Goal: Transaction & Acquisition: Obtain resource

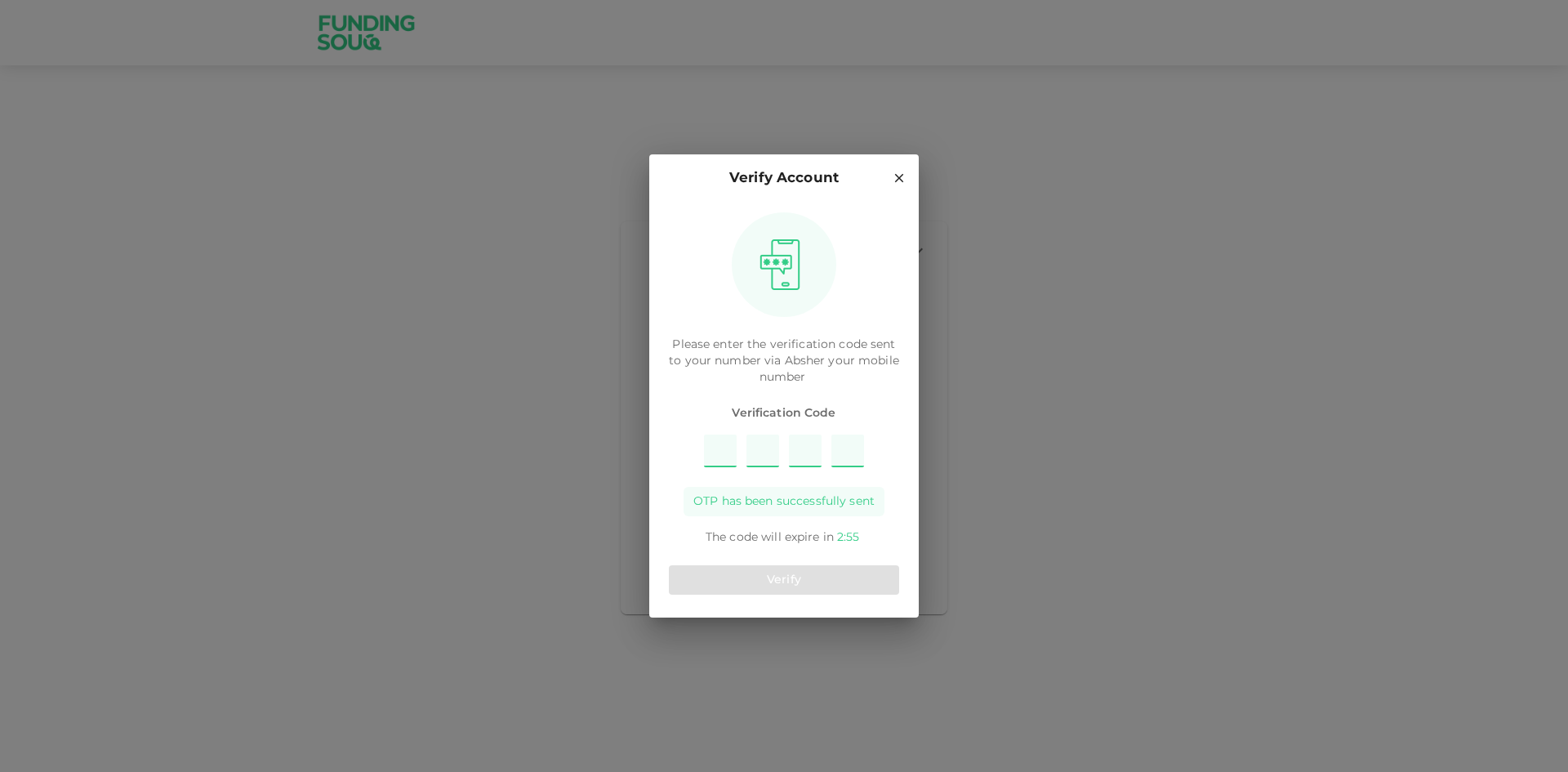
click at [716, 449] on input "Please enter OTP character 1" at bounding box center [720, 451] width 33 height 33
type input "3"
type input "9"
type input "2"
type input "5"
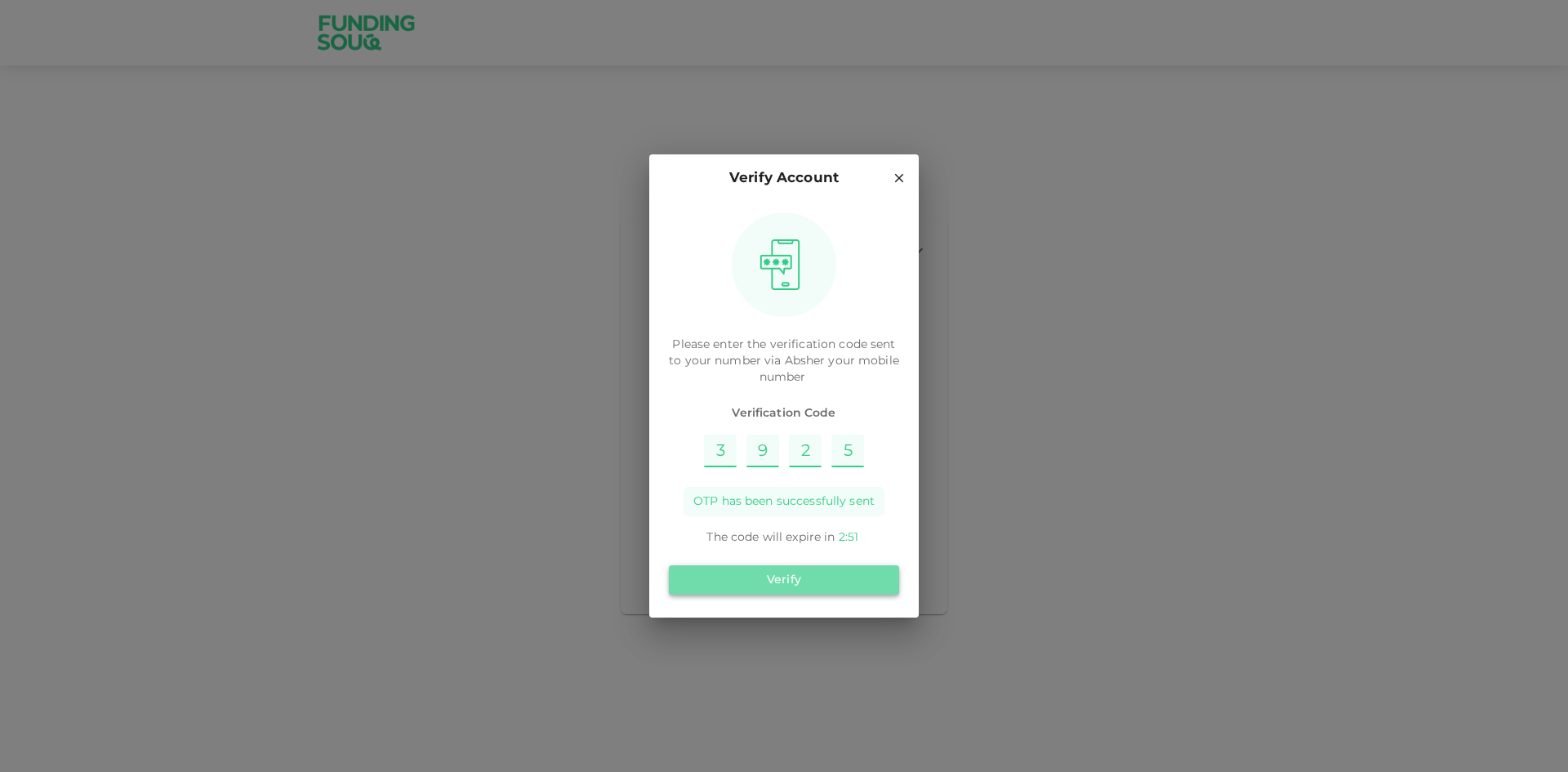
click at [819, 591] on button "Verify" at bounding box center [783, 579] width 230 height 29
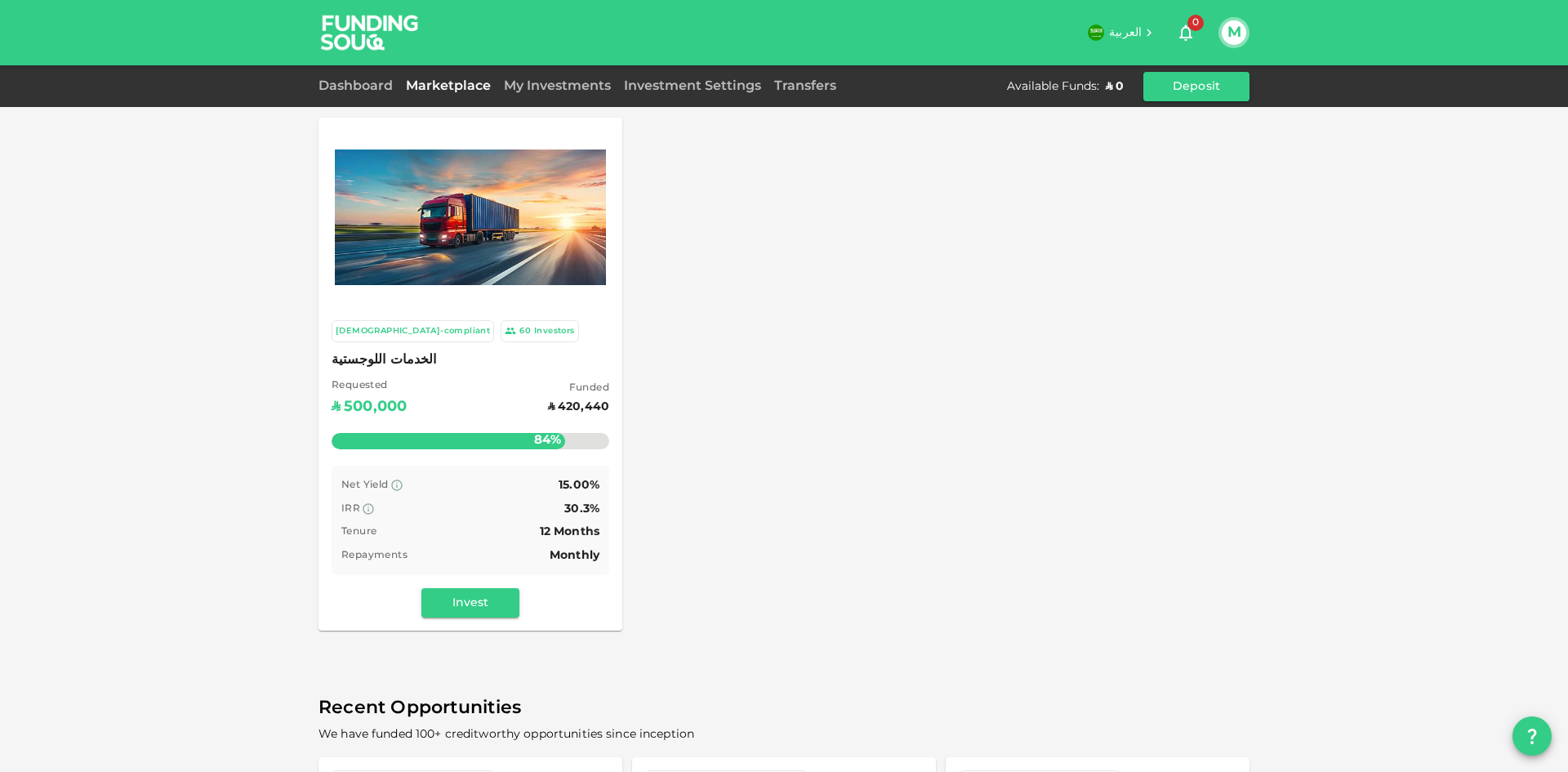
click at [564, 347] on div "Sharia-compliant 60 Investors الخدمات اللوجستية Requested ʢ 500,000 Funded ʢ 42…" at bounding box center [470, 469] width 304 height 324
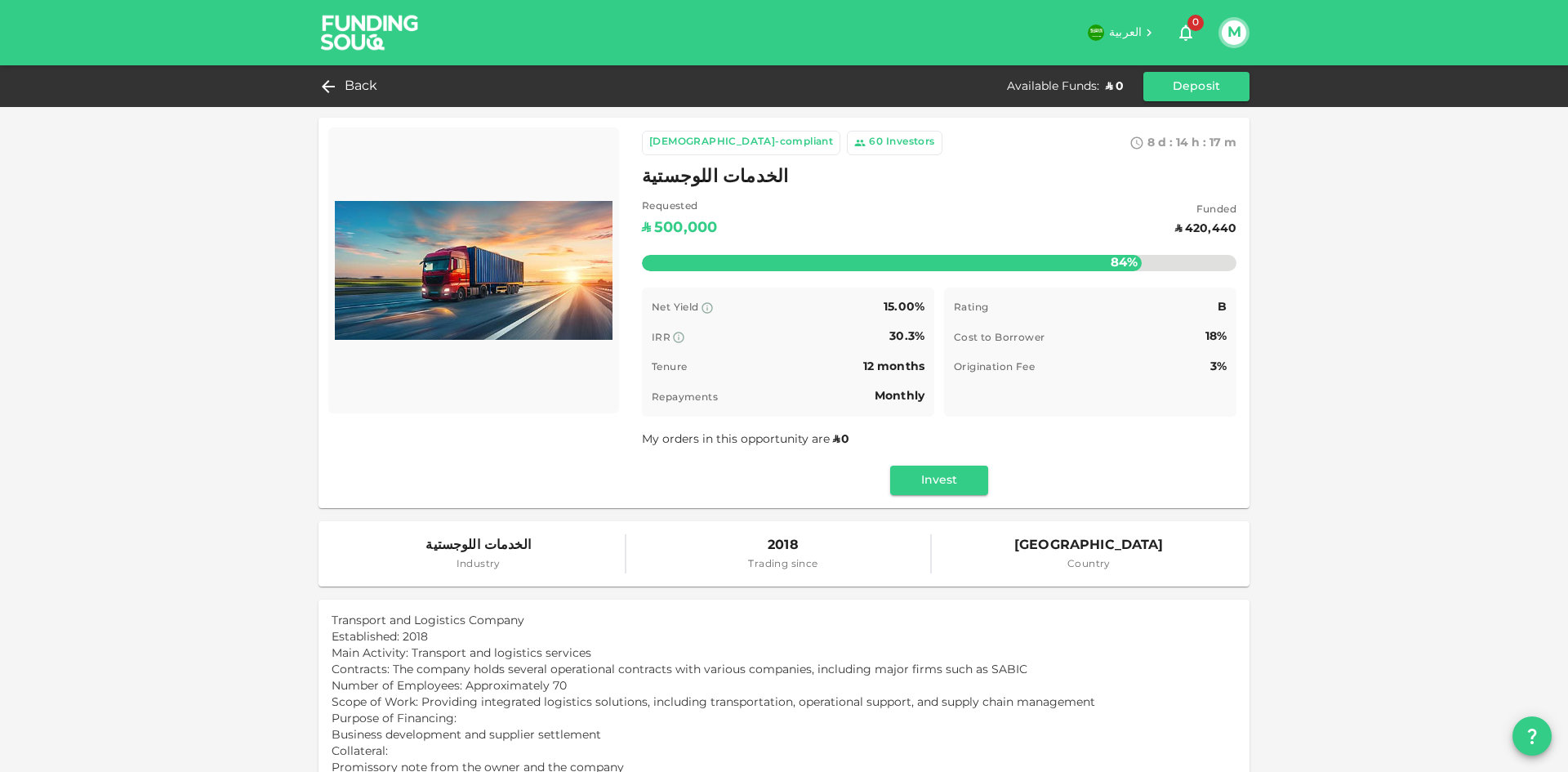
click at [329, 23] on img at bounding box center [370, 32] width 122 height 64
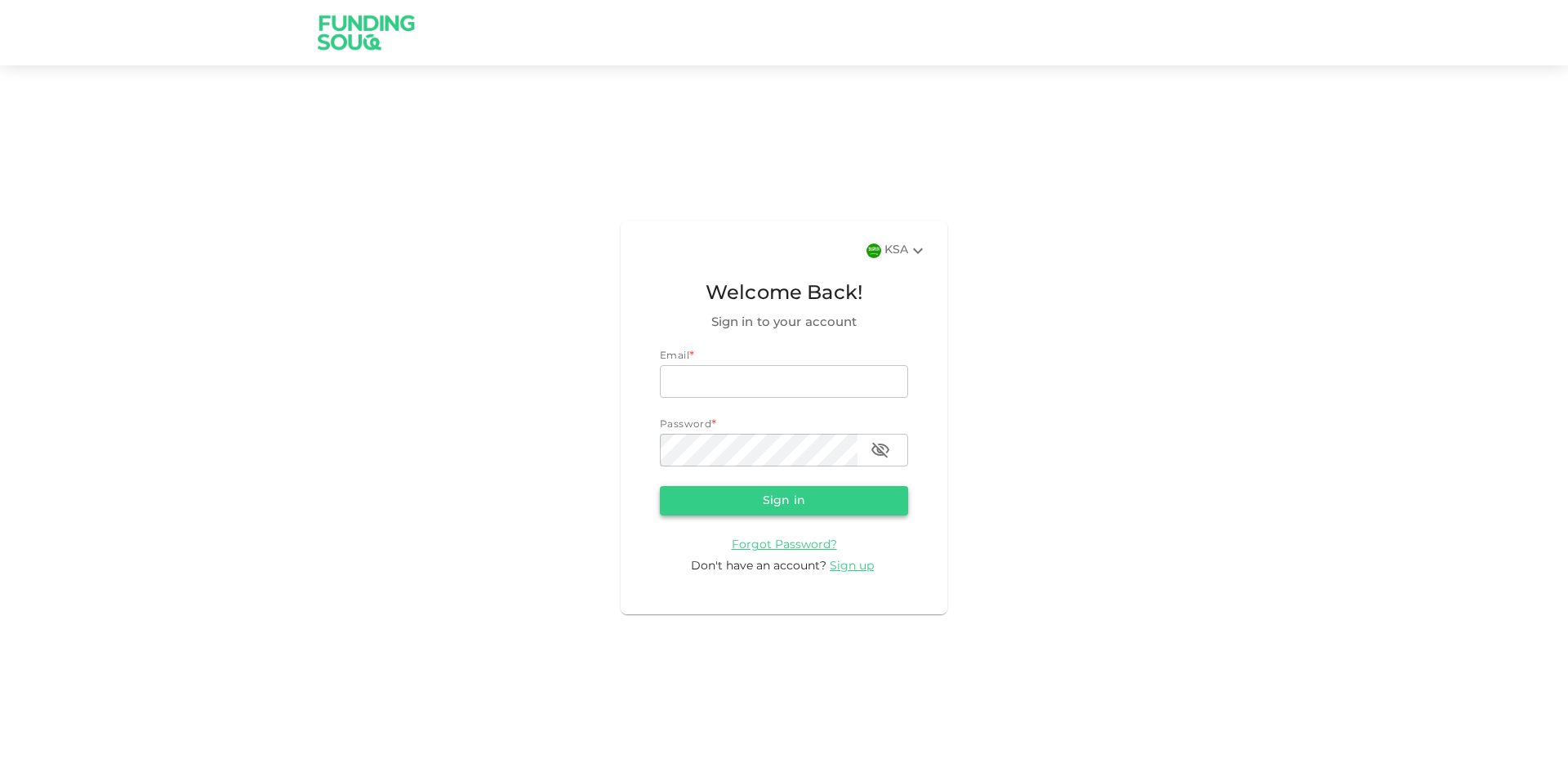
type input "[EMAIL_ADDRESS][DOMAIN_NAME]"
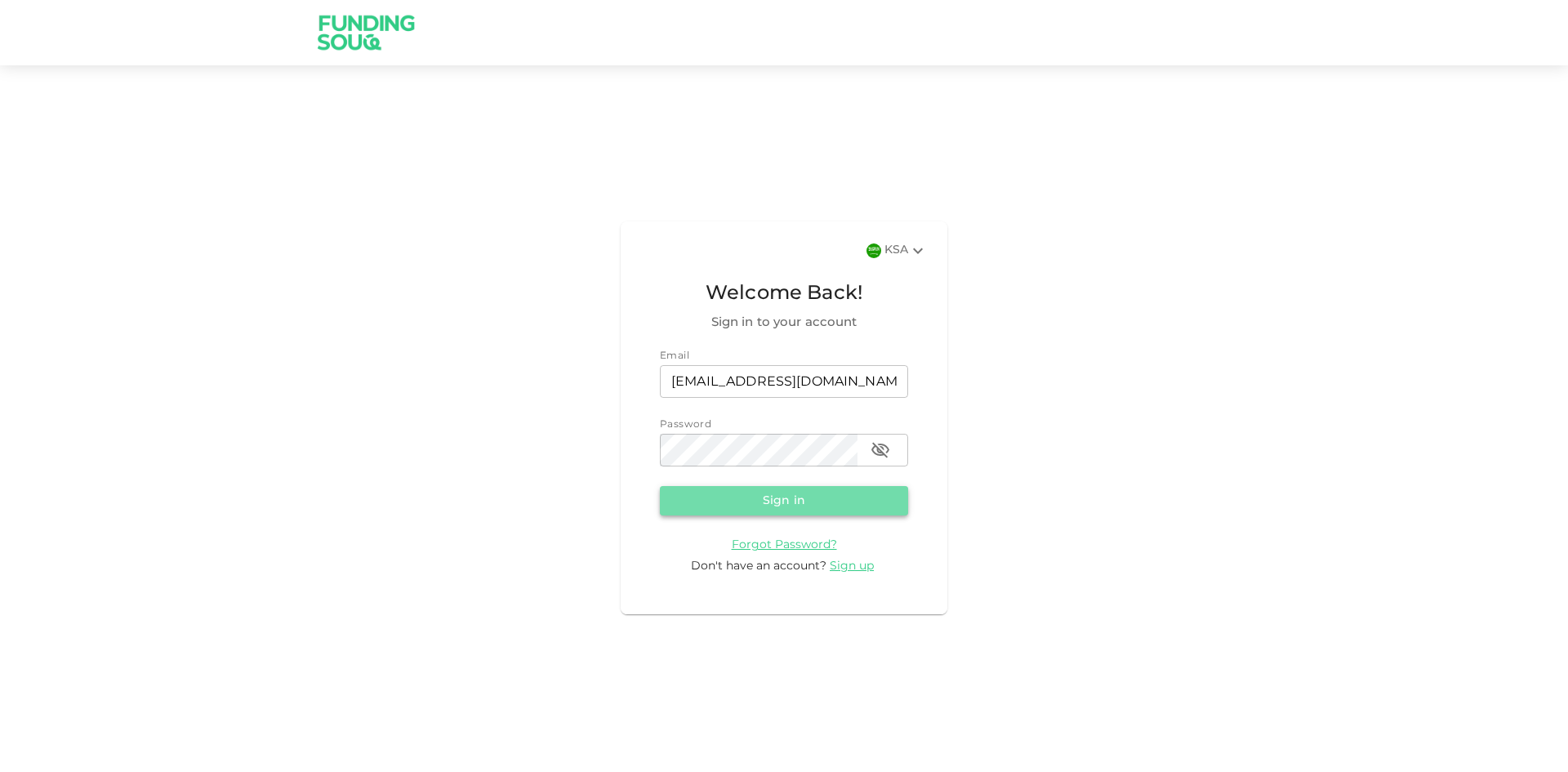
click at [870, 490] on button "Sign in" at bounding box center [784, 501] width 248 height 29
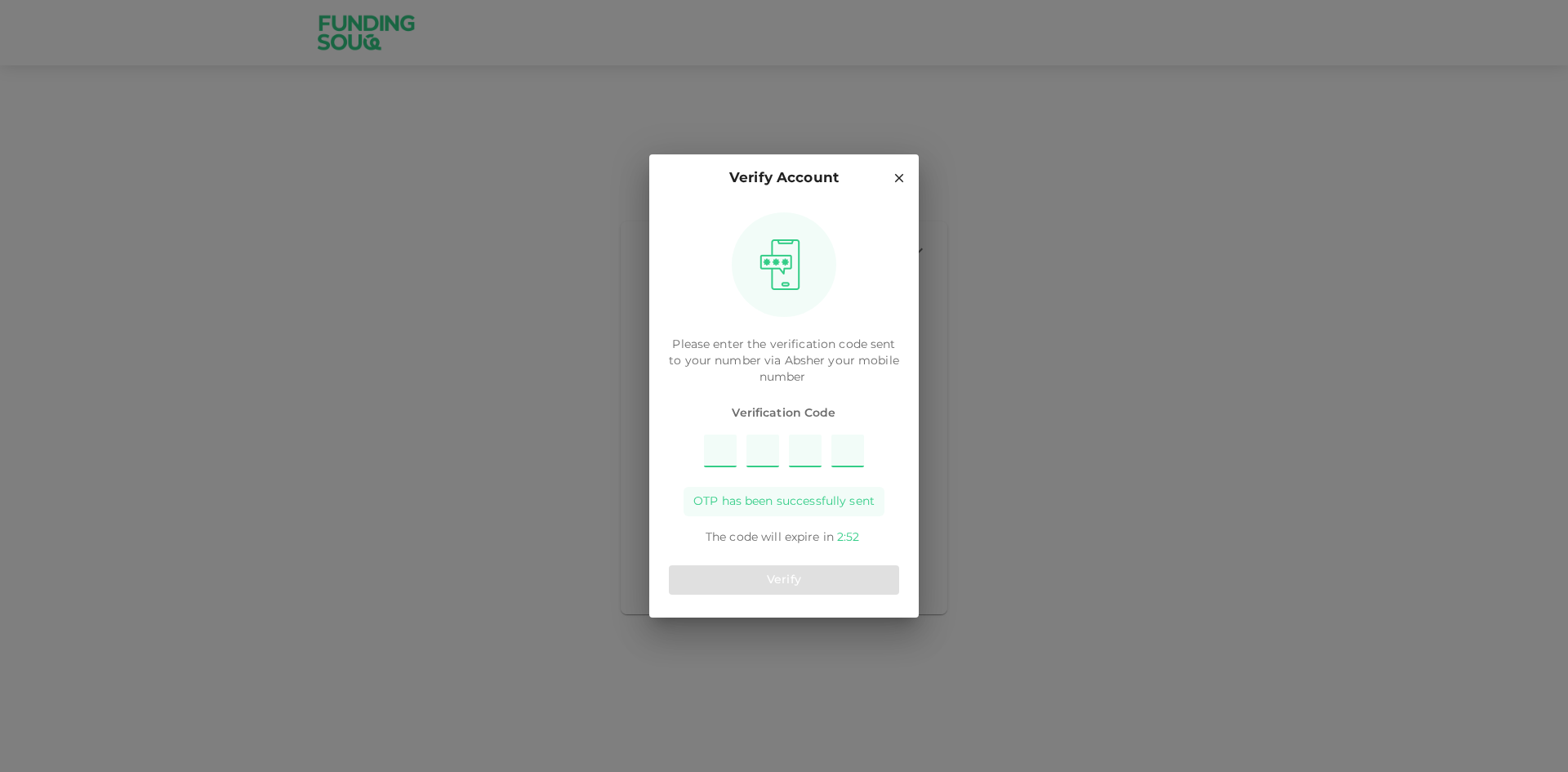
type input "9"
type input "7"
type input "8"
type input "2"
click at [806, 573] on button "Verify" at bounding box center [783, 579] width 230 height 29
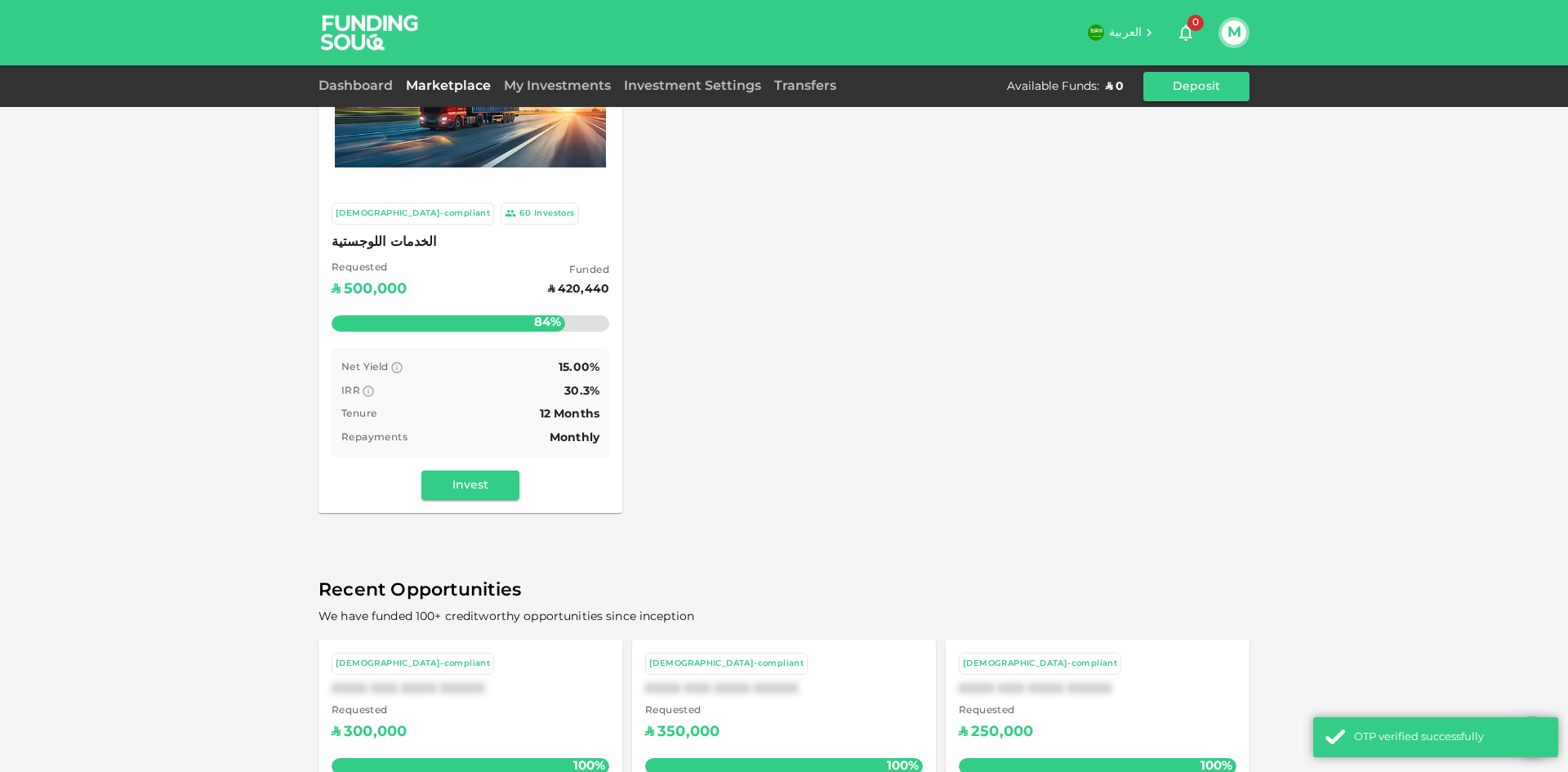
scroll to position [313, 0]
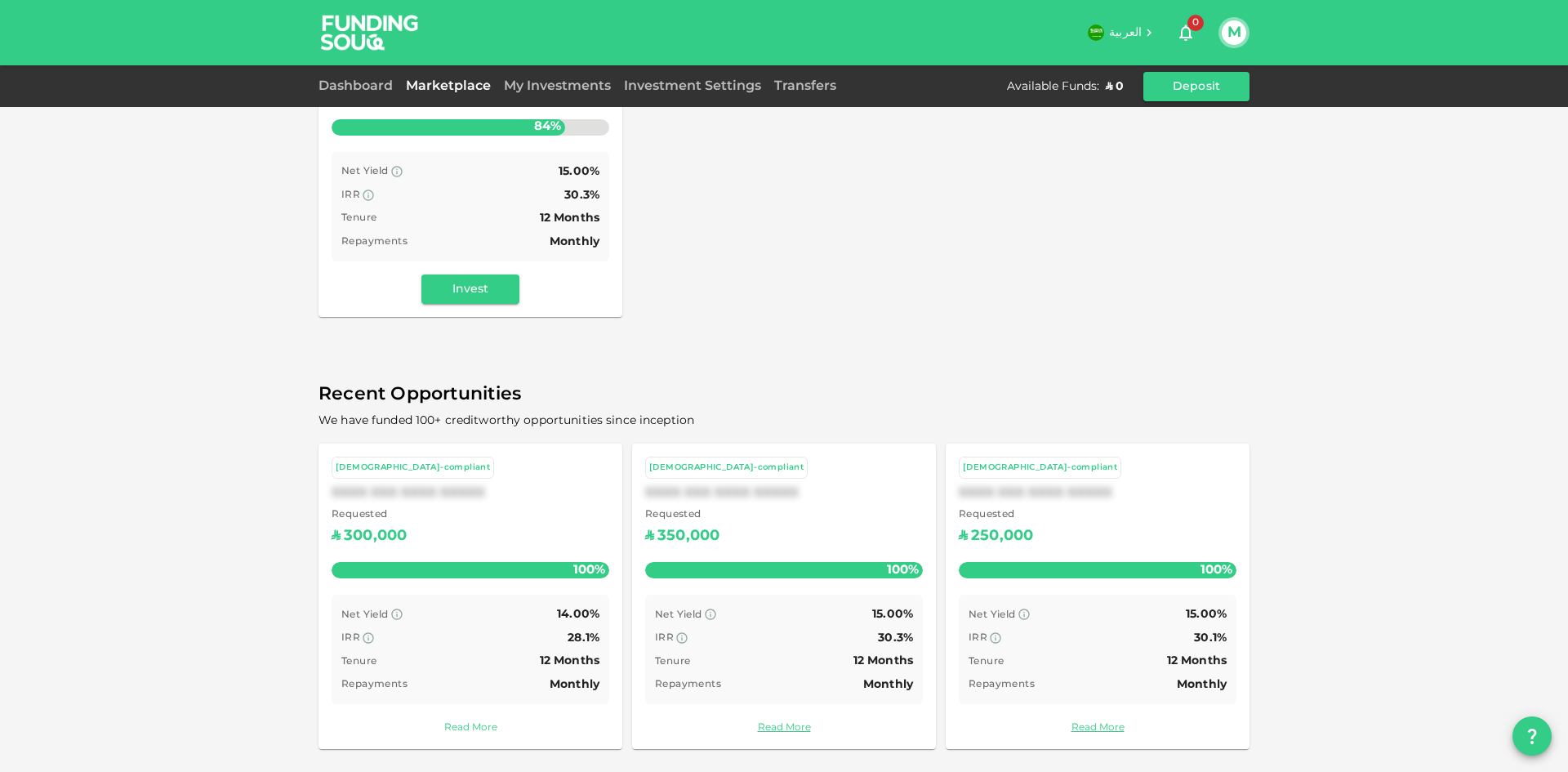
click at [471, 726] on link "Read More" at bounding box center [470, 727] width 277 height 15
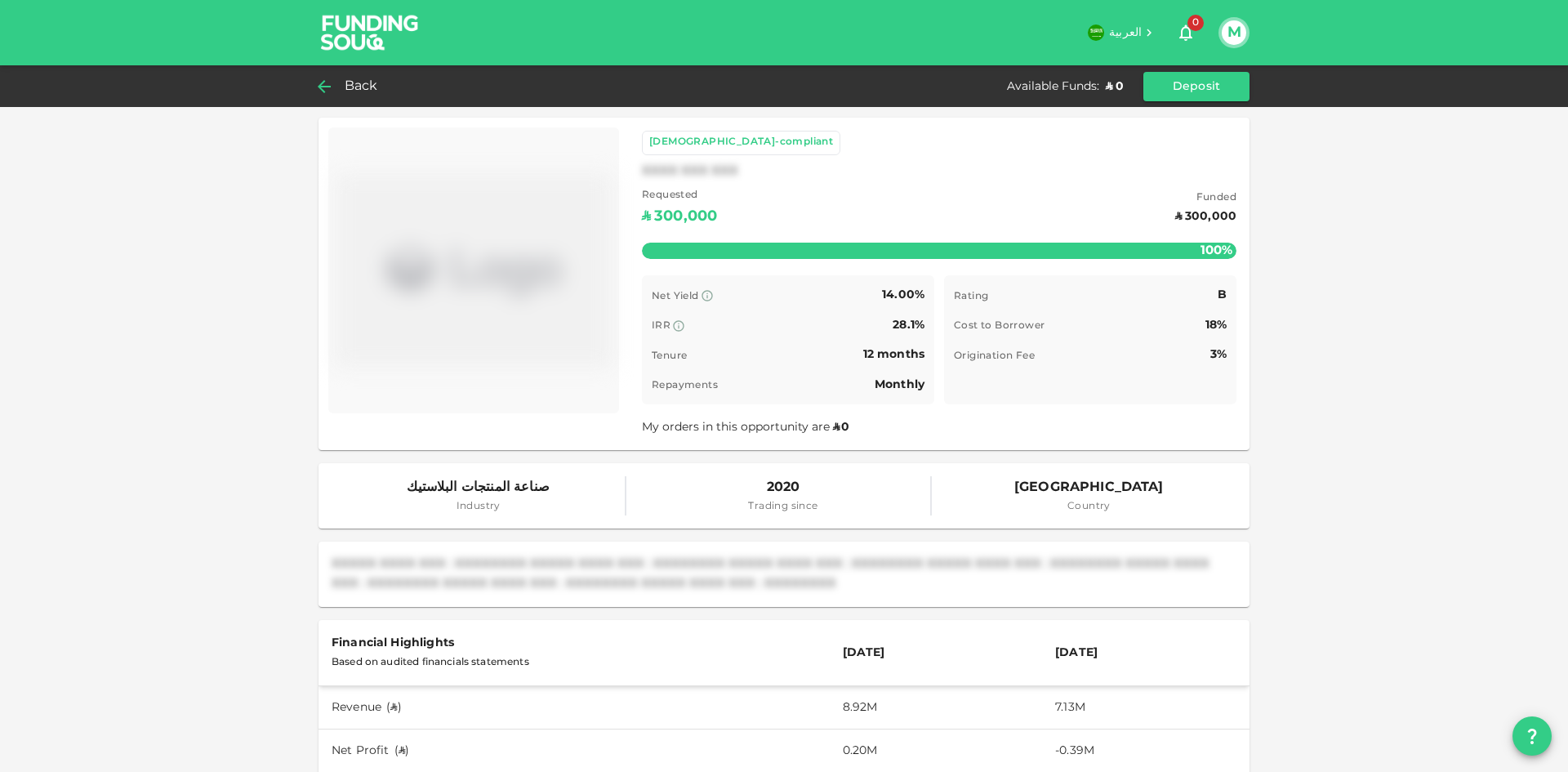
click at [324, 83] on icon at bounding box center [324, 86] width 20 height 20
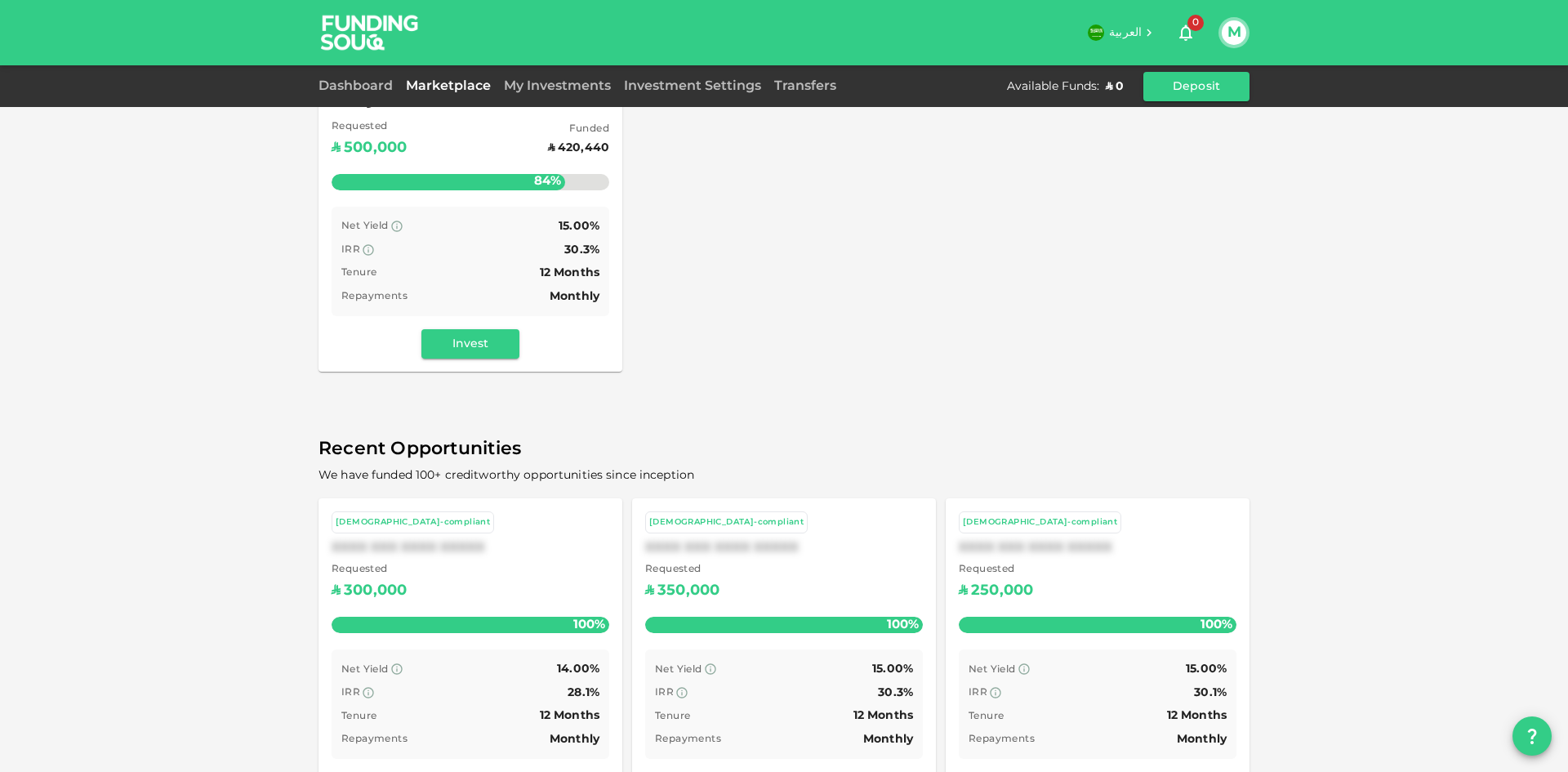
scroll to position [313, 0]
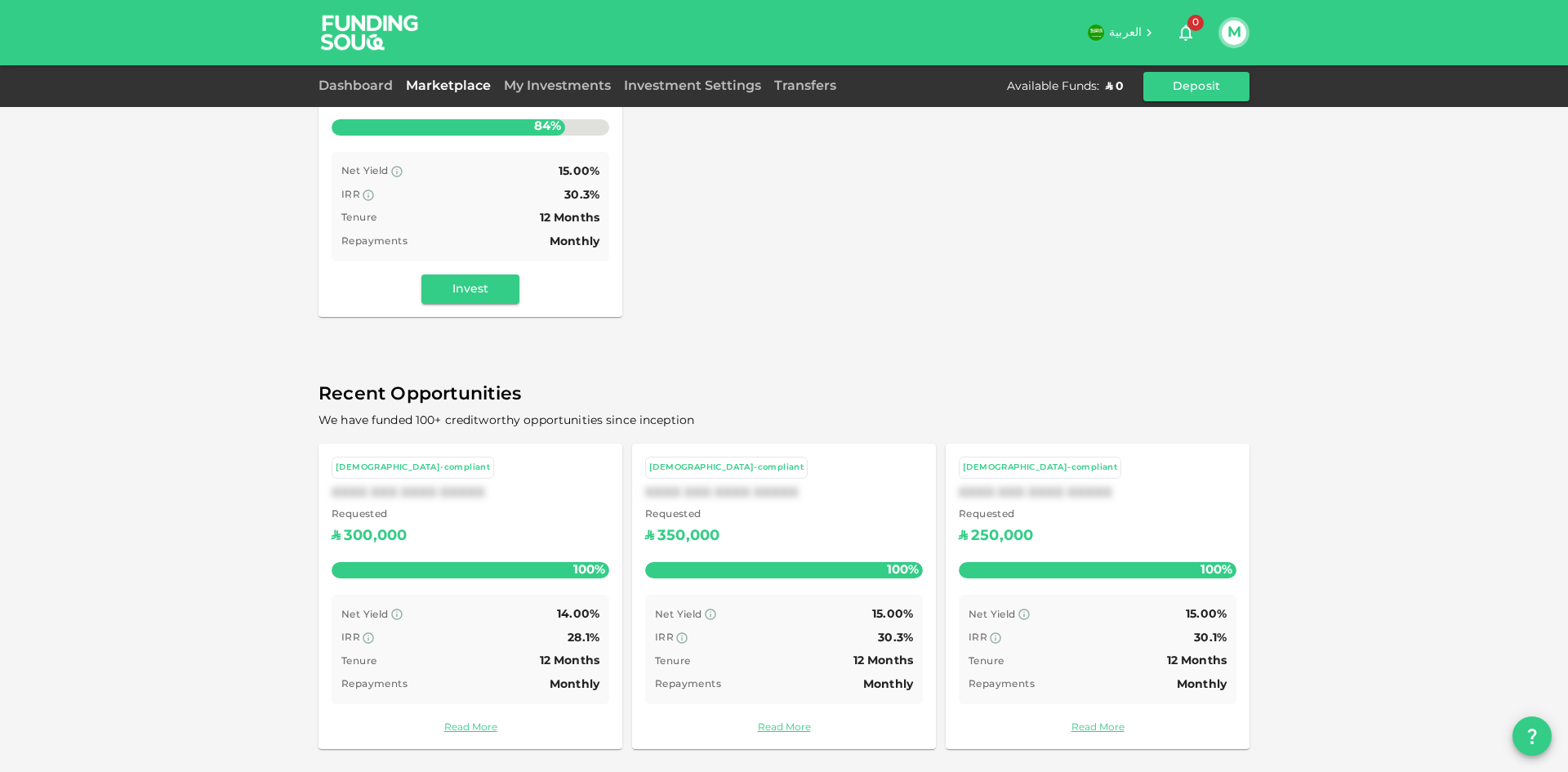
click at [567, 646] on div "28.1%" at bounding box center [583, 638] width 32 height 21
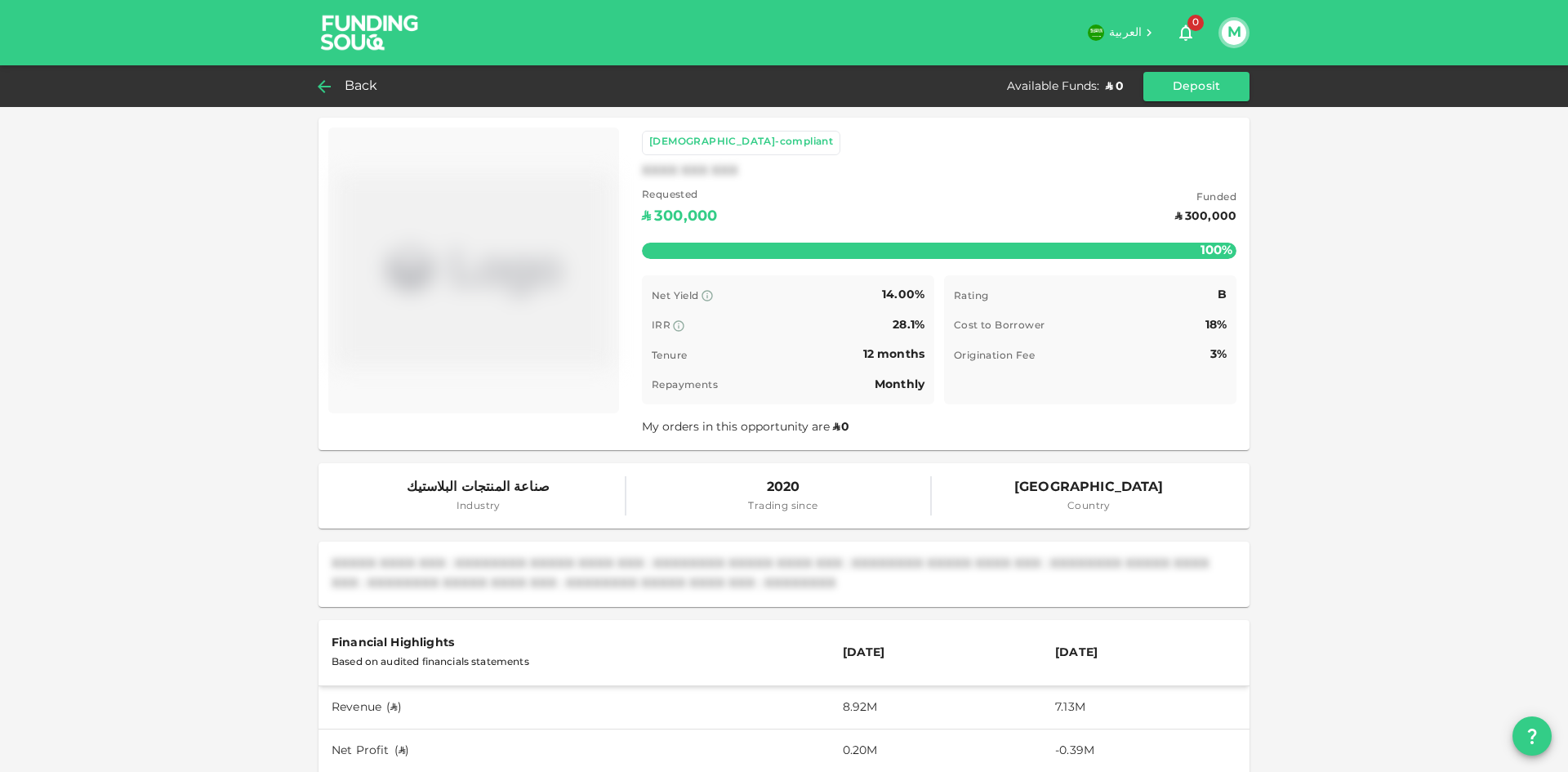
click at [323, 88] on icon at bounding box center [324, 86] width 20 height 20
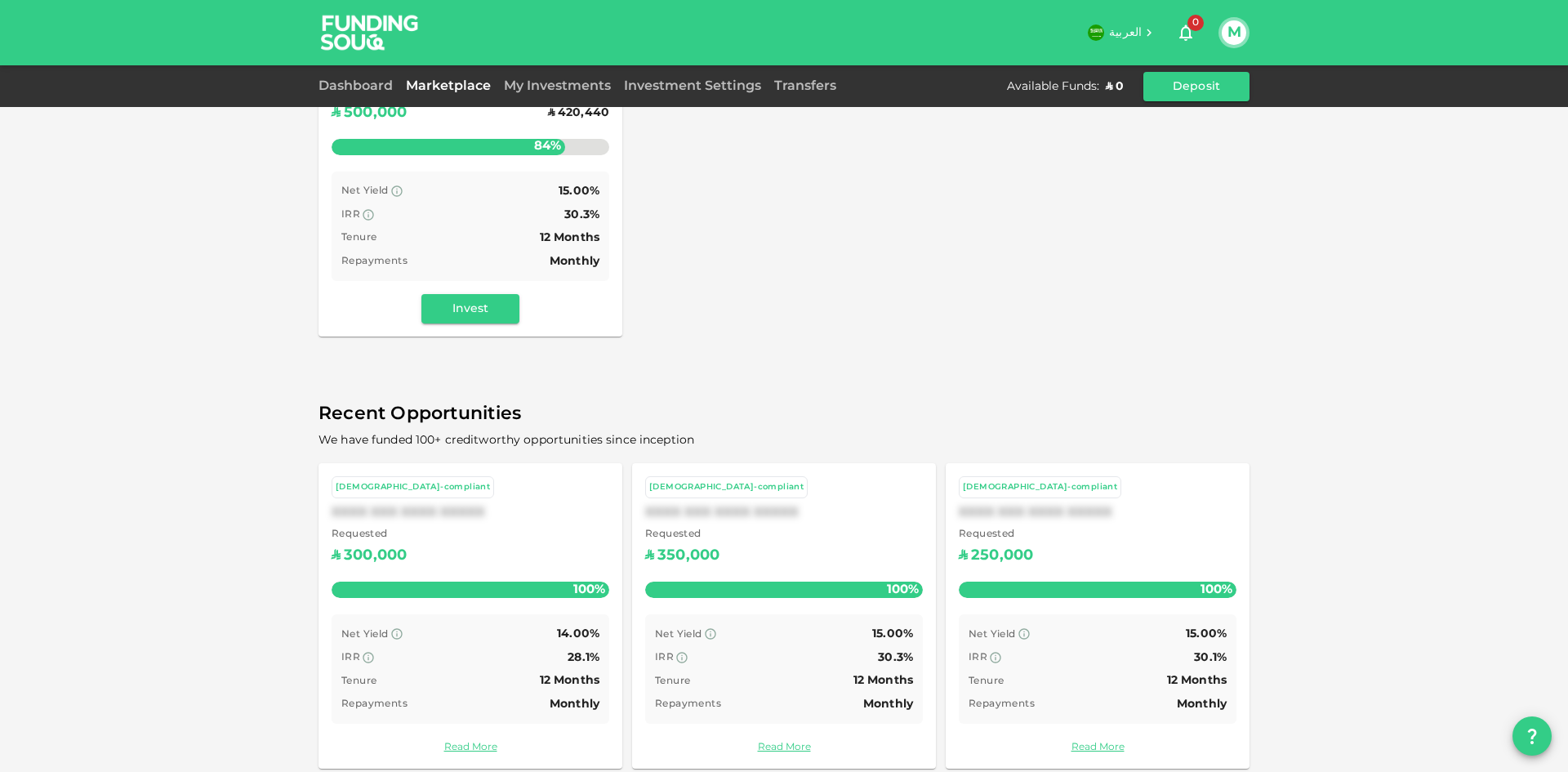
scroll to position [313, 0]
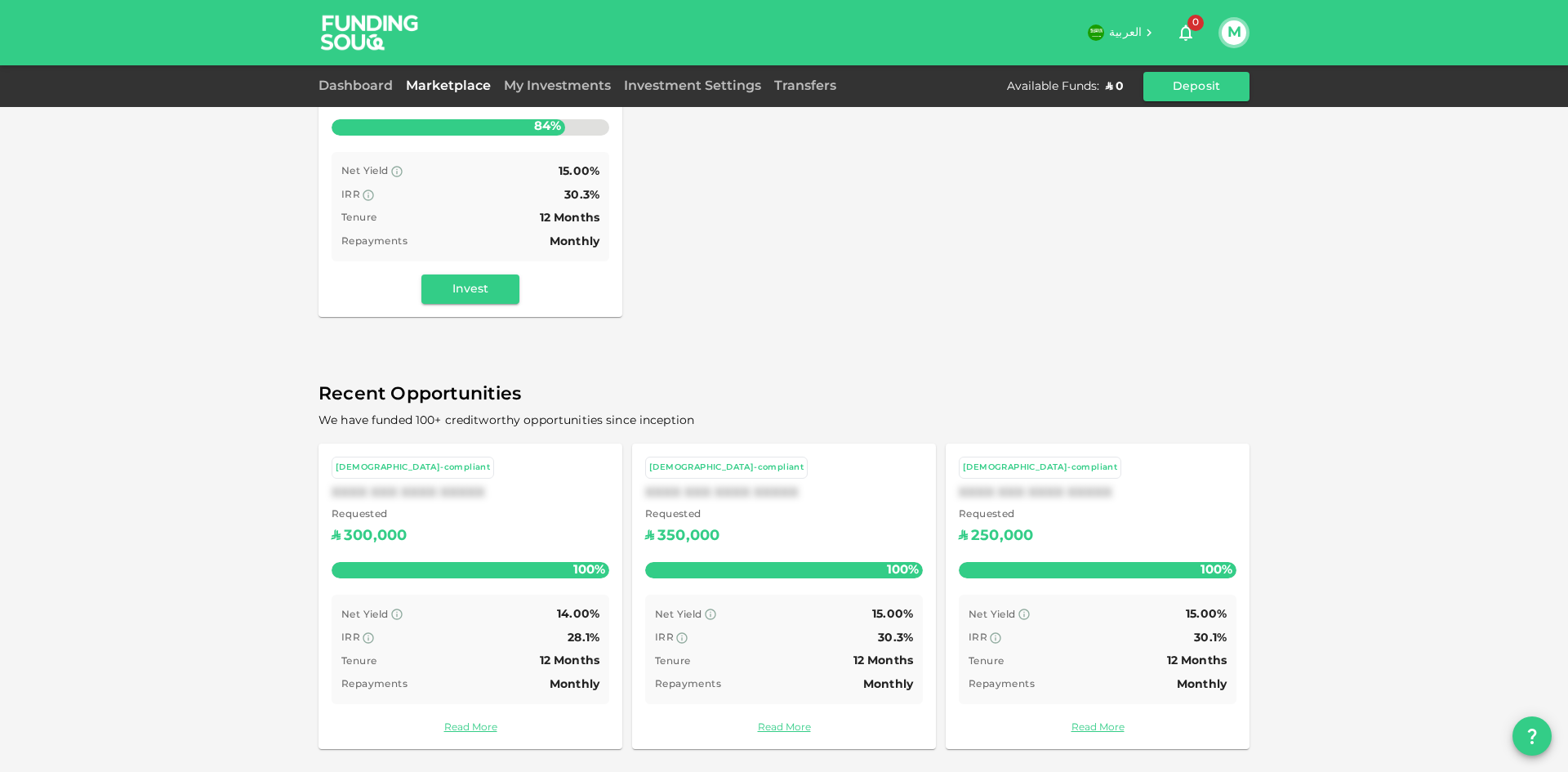
click at [733, 628] on div "IRR 30.3%" at bounding box center [783, 638] width 258 height 21
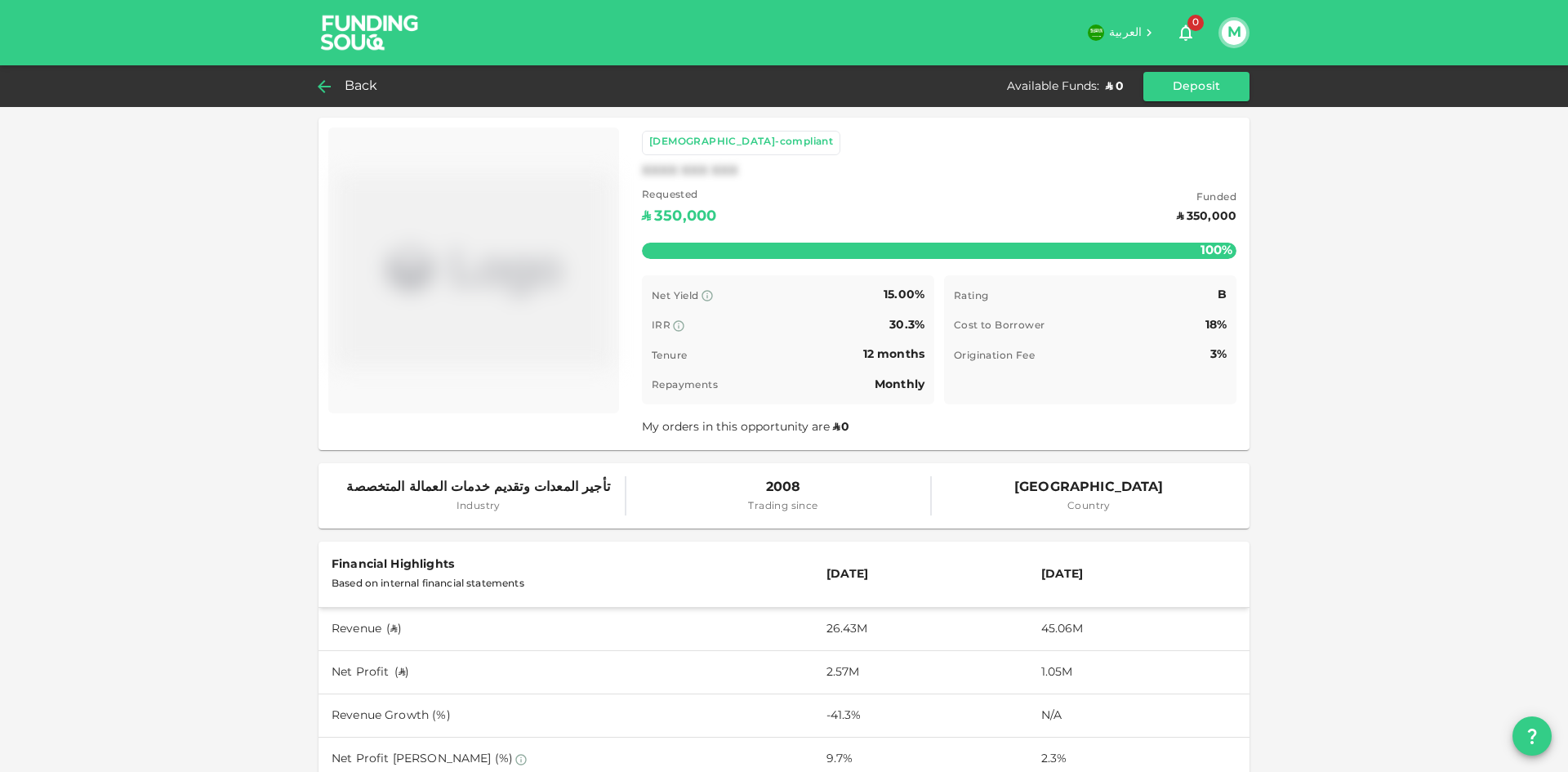
click at [339, 81] on div "Back" at bounding box center [351, 86] width 66 height 23
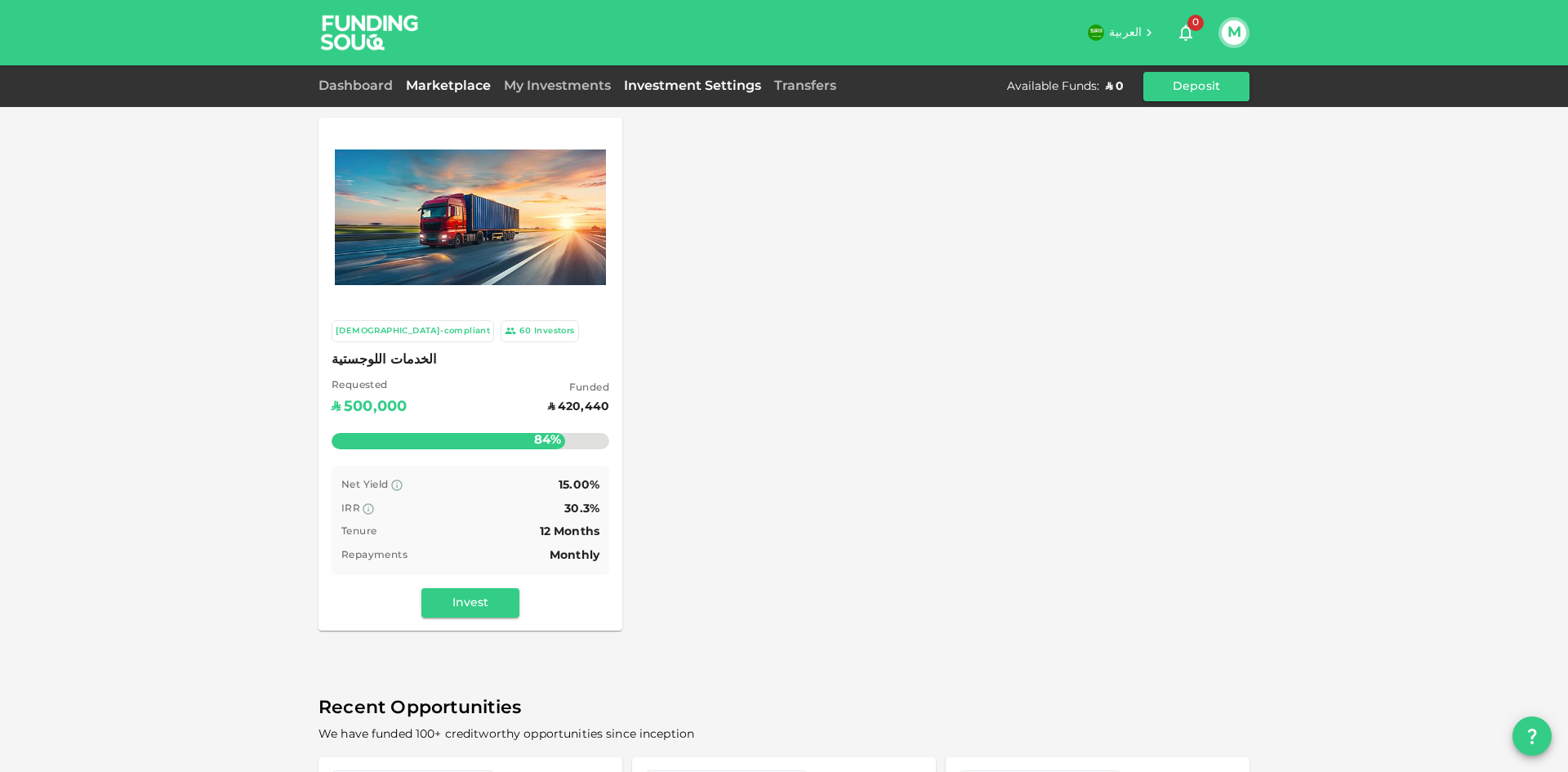
click at [705, 87] on link "Investment Settings" at bounding box center [692, 86] width 151 height 12
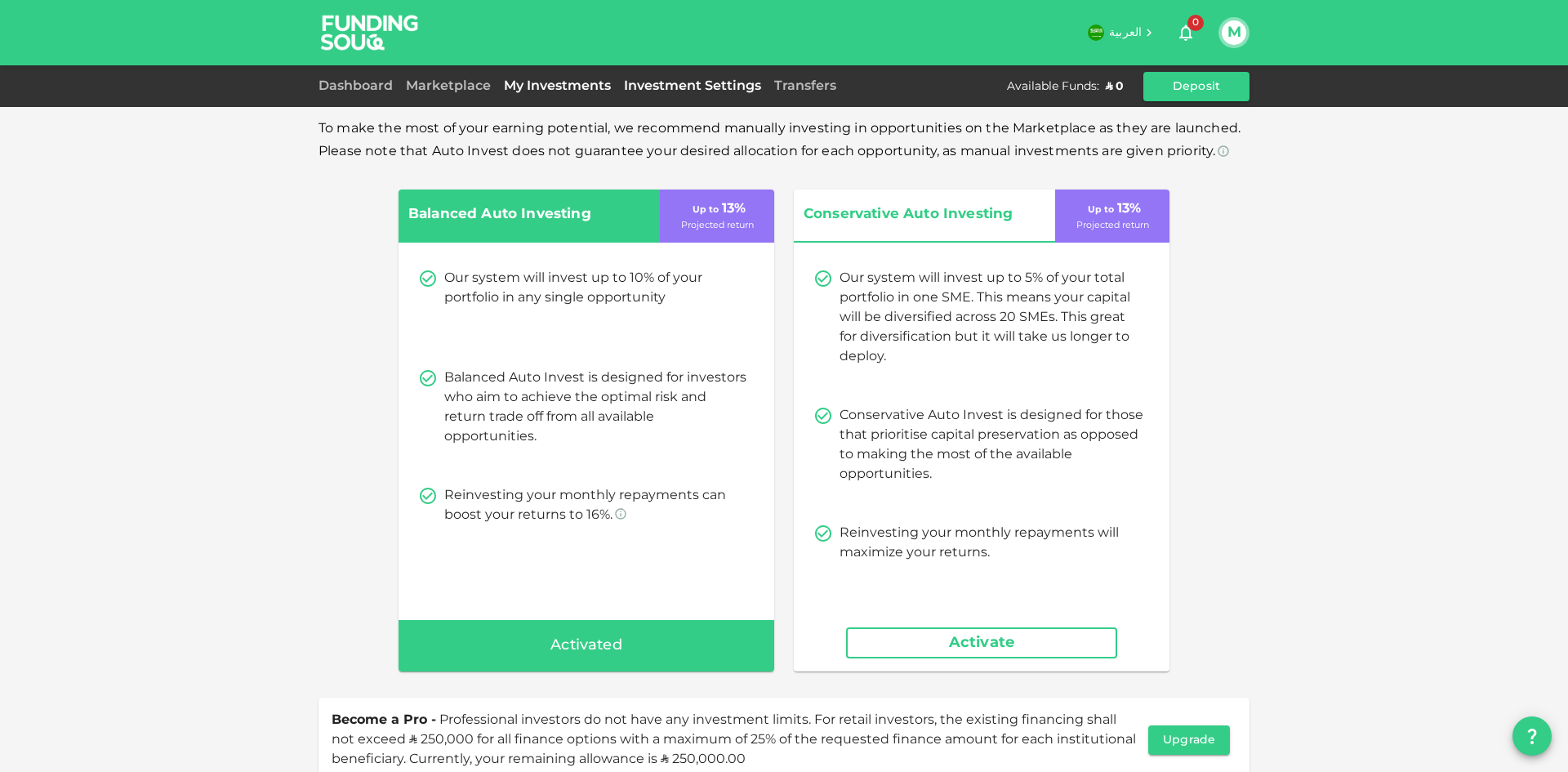
click at [573, 89] on link "My Investments" at bounding box center [557, 86] width 120 height 12
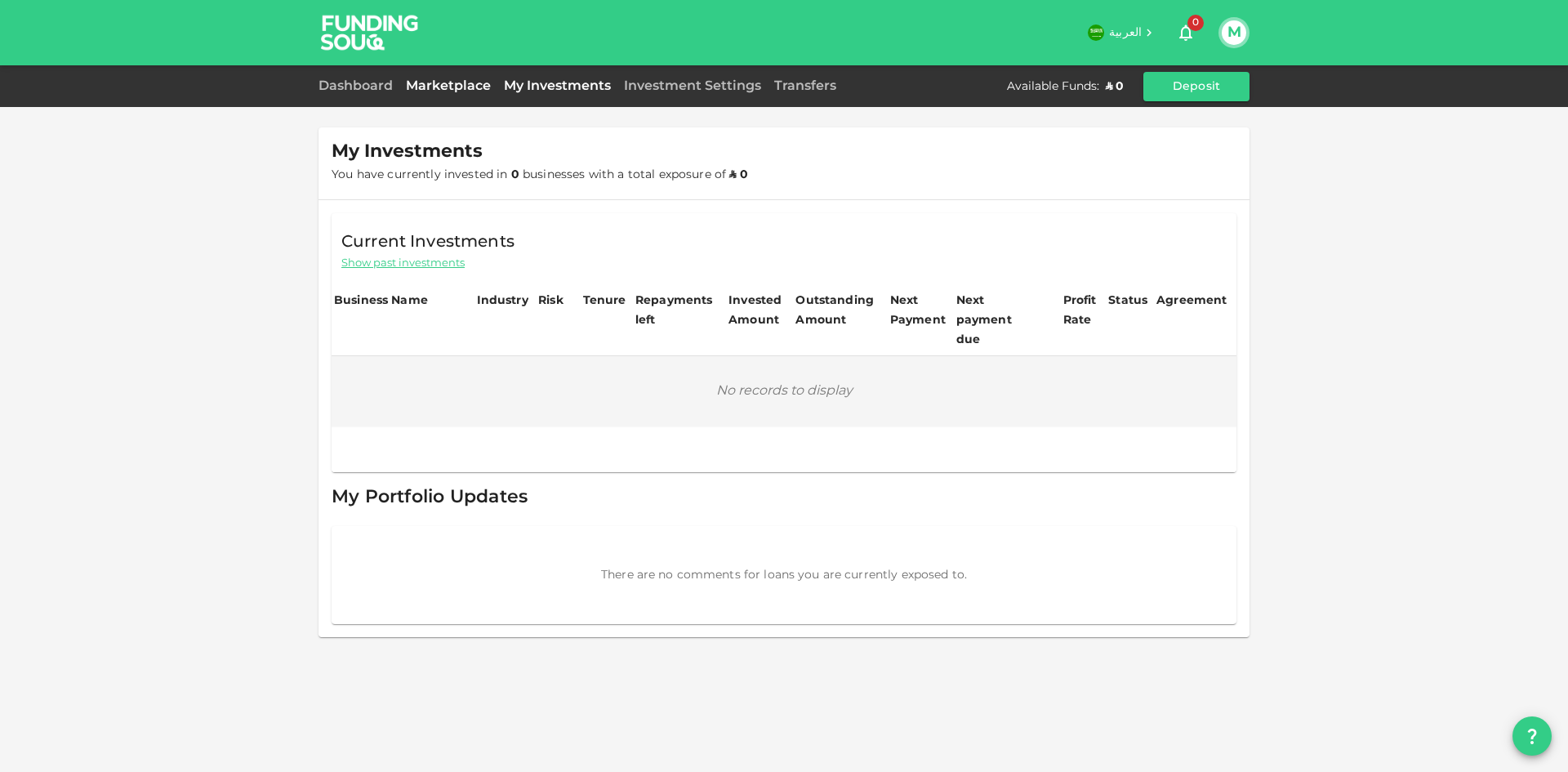
click at [453, 90] on link "Marketplace" at bounding box center [448, 86] width 98 height 12
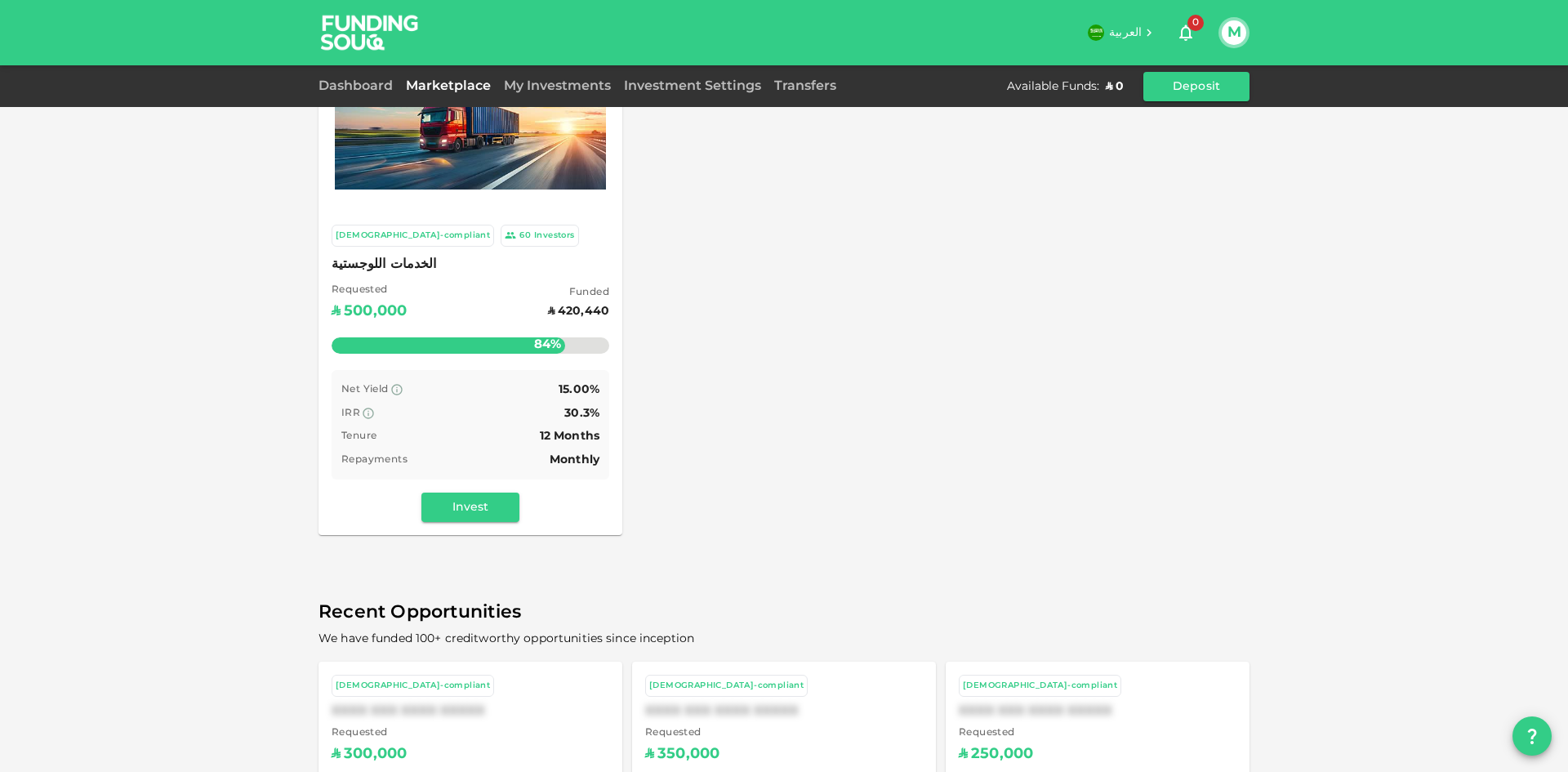
scroll to position [245, 0]
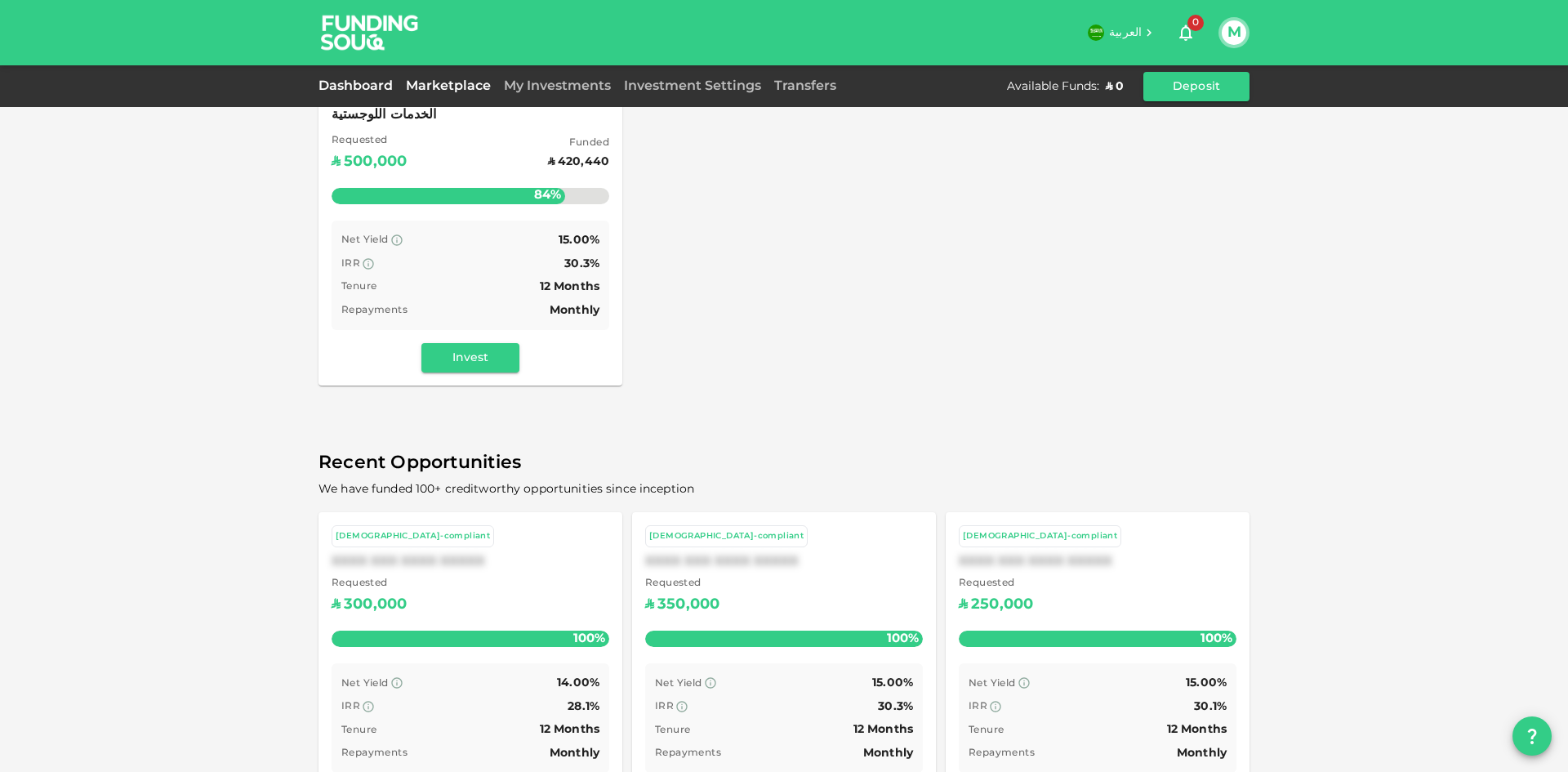
click at [359, 82] on link "Dashboard" at bounding box center [359, 86] width 80 height 12
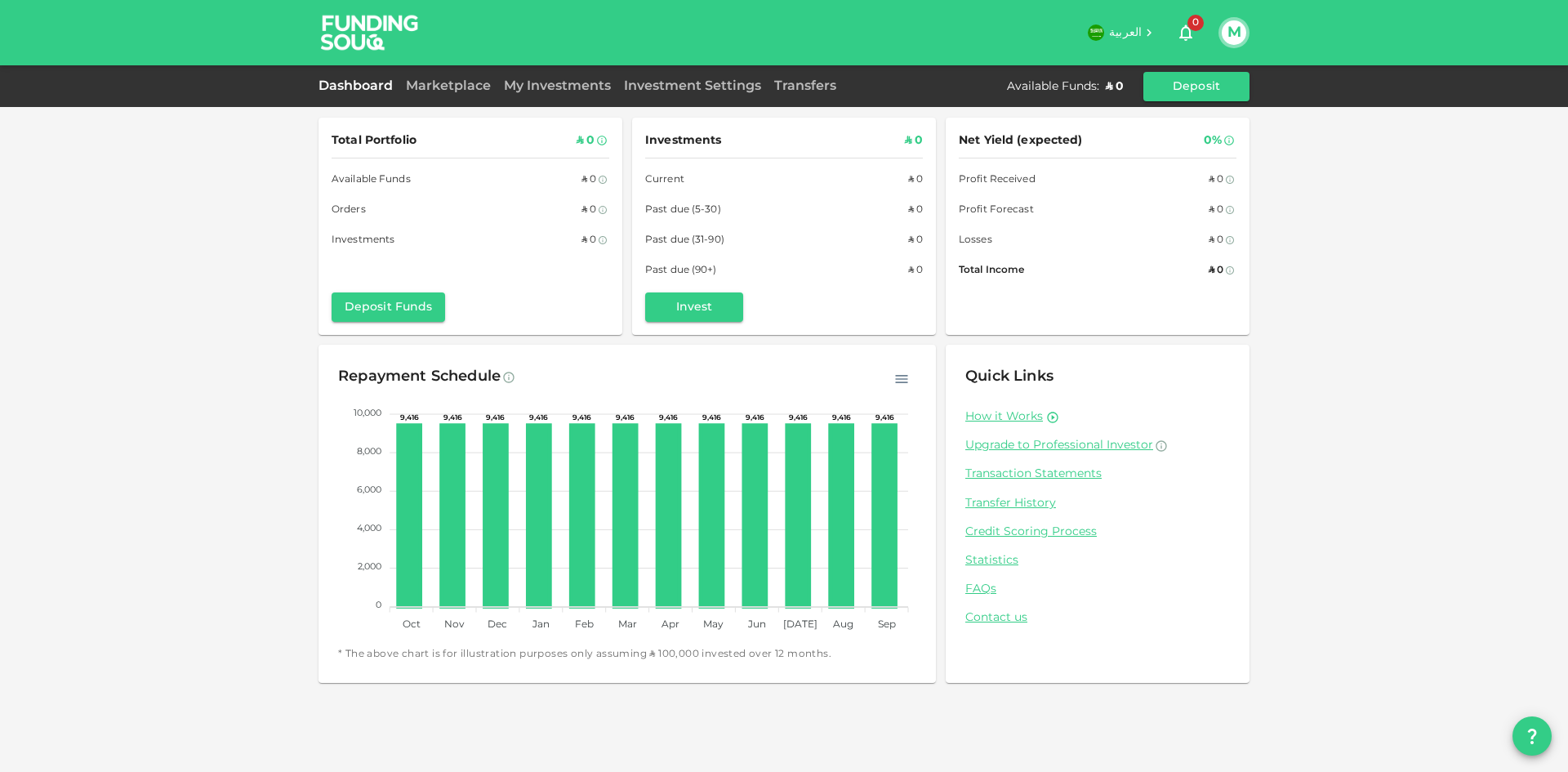
click at [900, 377] on icon "button" at bounding box center [901, 378] width 16 height 16
click at [756, 375] on div "Repayment Schedule" at bounding box center [627, 377] width 578 height 27
click at [399, 579] on icon at bounding box center [410, 516] width 22 height 181
click at [578, 366] on div "Repayment Schedule" at bounding box center [627, 377] width 578 height 27
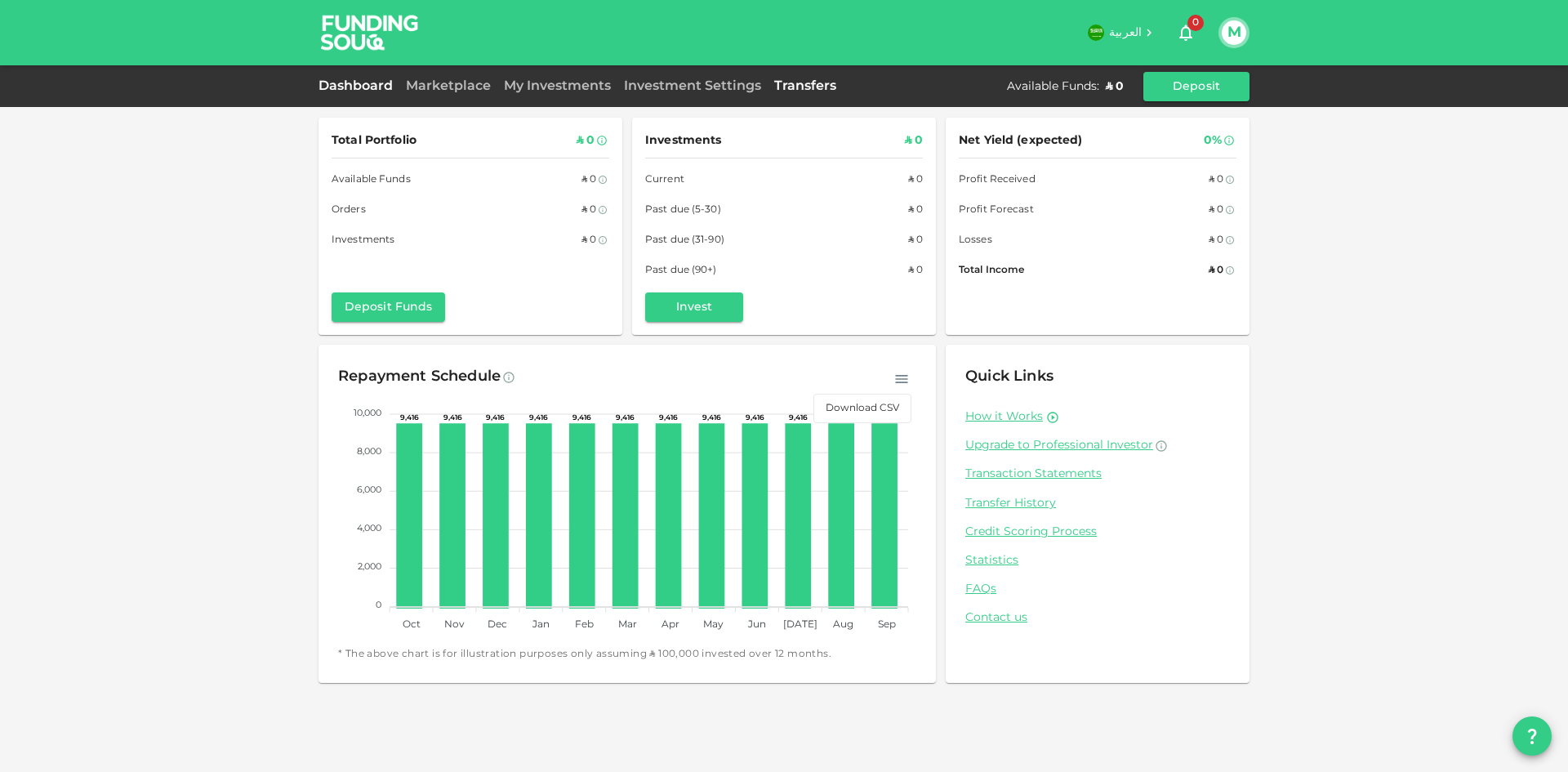
click at [815, 81] on link "Transfers" at bounding box center [805, 86] width 75 height 12
